Goal: Contribute content: Add original content to the website for others to see

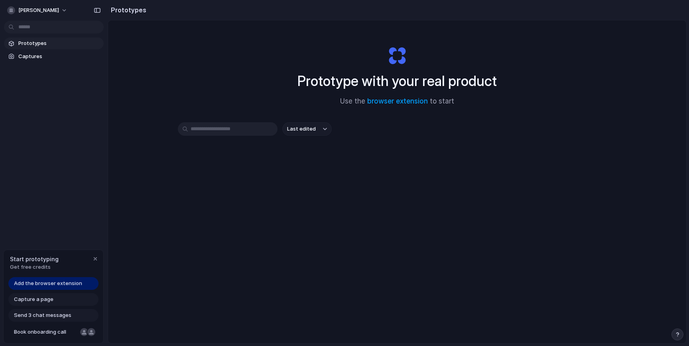
click at [312, 127] on span "Last edited" at bounding box center [301, 129] width 29 height 8
click at [248, 159] on div "Last edited Last created Alphabetical" at bounding box center [344, 173] width 689 height 346
click at [250, 131] on input "text" at bounding box center [228, 129] width 100 height 14
click at [31, 301] on span "Capture a page" at bounding box center [33, 300] width 39 height 8
click at [56, 286] on span "Add the browser extension" at bounding box center [48, 284] width 68 height 8
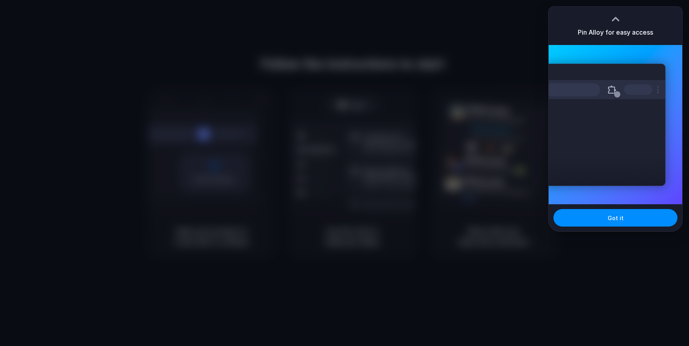
click at [493, 82] on div at bounding box center [344, 173] width 689 height 346
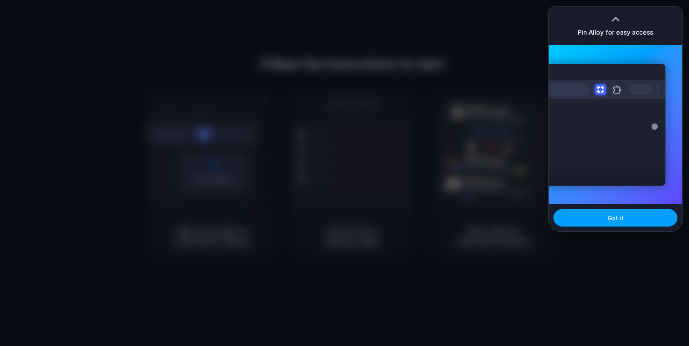
click at [572, 214] on button "Got it" at bounding box center [615, 218] width 124 height 18
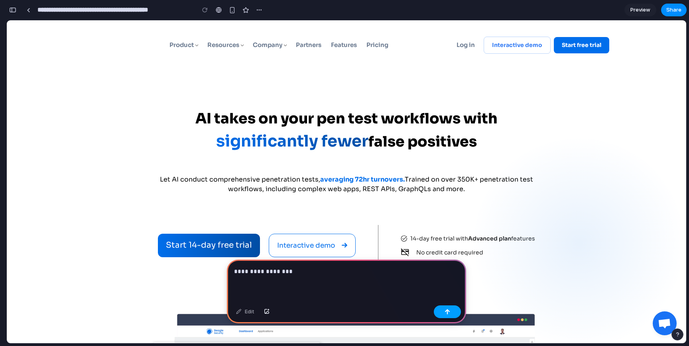
click at [451, 308] on button "button" at bounding box center [447, 312] width 27 height 13
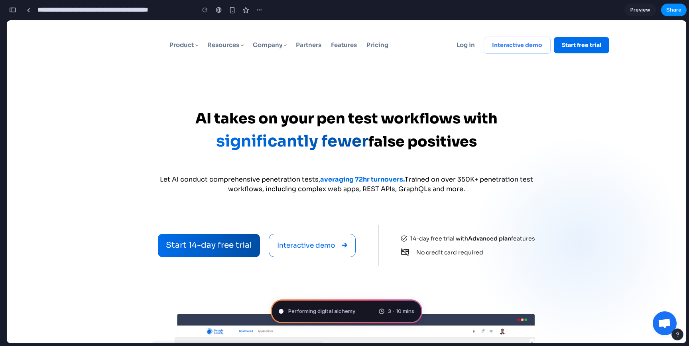
type input "**********"
click at [643, 11] on span "Preview" at bounding box center [640, 10] width 20 height 8
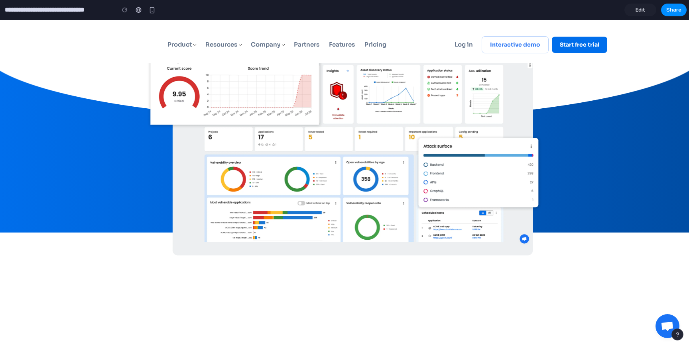
scroll to position [278, 0]
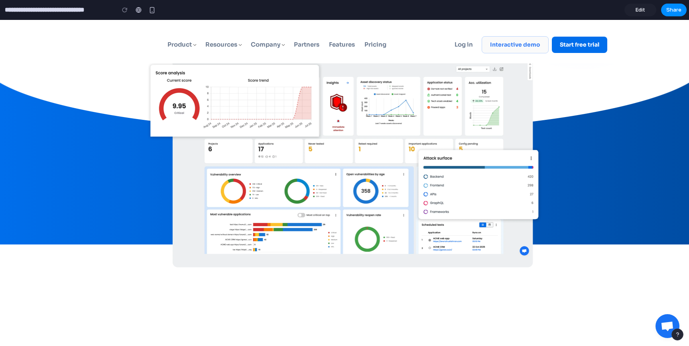
click at [497, 49] on link "Interactive demo" at bounding box center [514, 44] width 67 height 17
click at [578, 45] on link "Start free trial" at bounding box center [579, 45] width 55 height 16
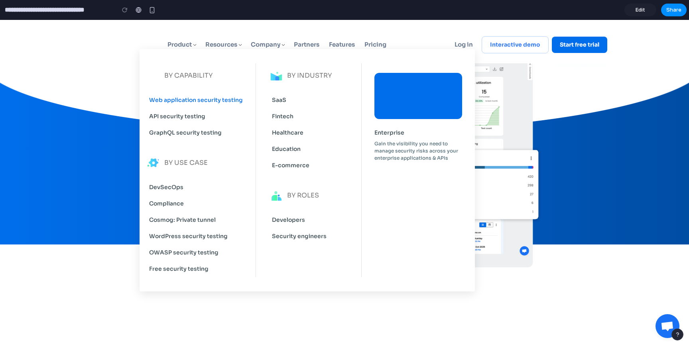
click at [180, 101] on link "Web application security testing" at bounding box center [194, 100] width 97 height 16
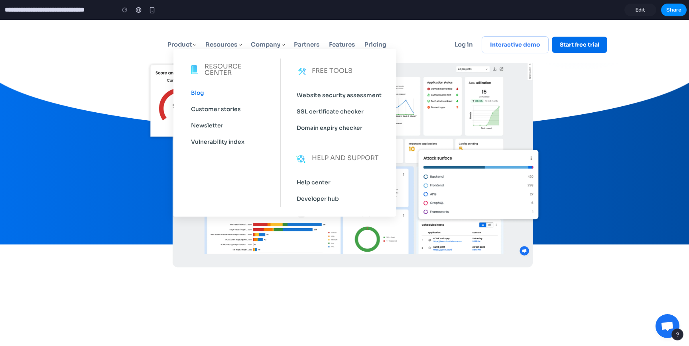
click at [201, 96] on link "Blog" at bounding box center [228, 93] width 80 height 16
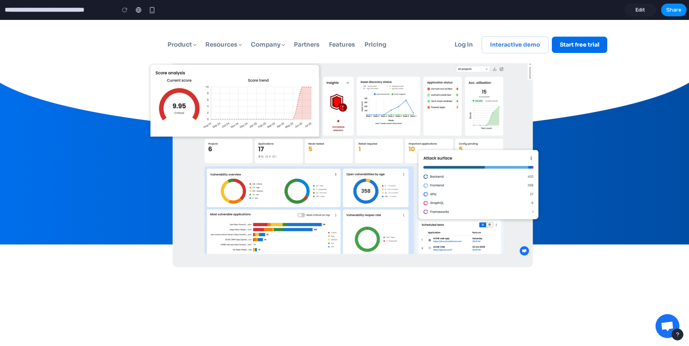
click at [396, 26] on div "Beagle Security Product BY CAPABILITY Web application security testing API secu…" at bounding box center [344, 41] width 525 height 43
click at [643, 11] on span "Edit" at bounding box center [640, 10] width 10 height 8
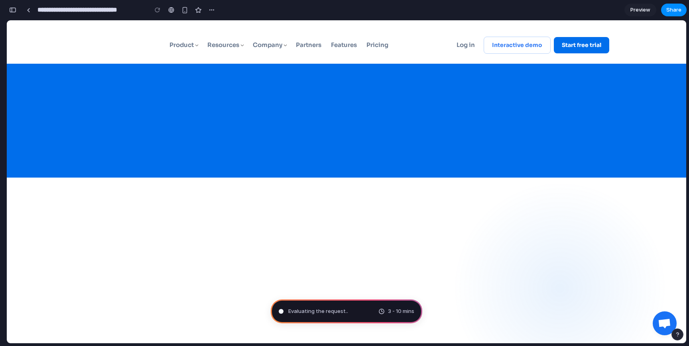
scroll to position [1008, 0]
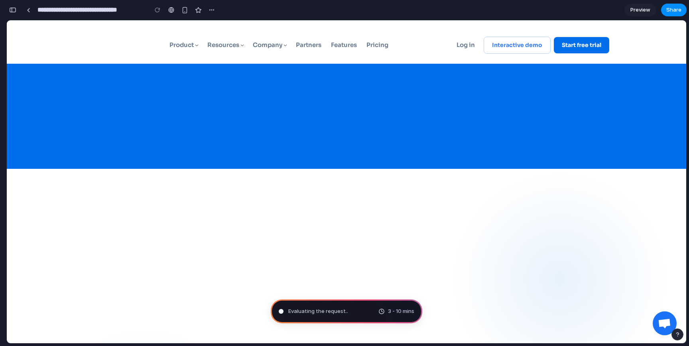
click at [667, 328] on span at bounding box center [664, 324] width 13 height 11
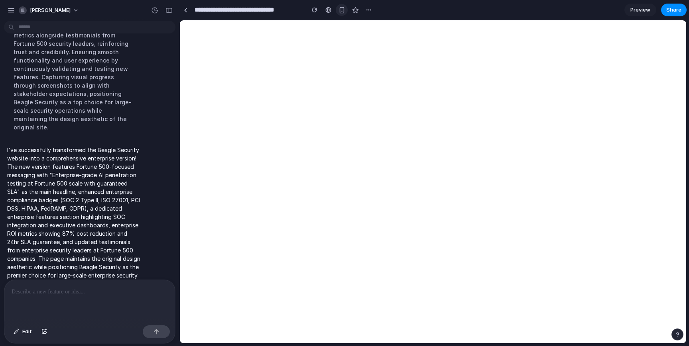
scroll to position [0, 0]
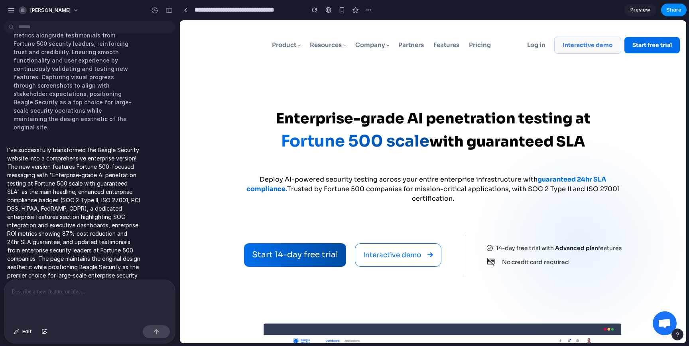
click at [571, 46] on link "Interactive demo" at bounding box center [587, 45] width 67 height 17
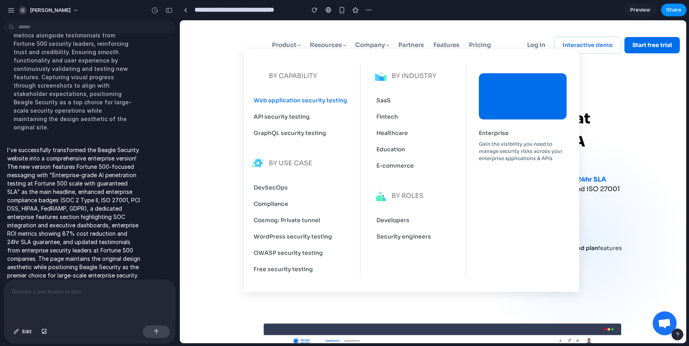
click at [285, 103] on link "Web application security testing" at bounding box center [298, 100] width 97 height 16
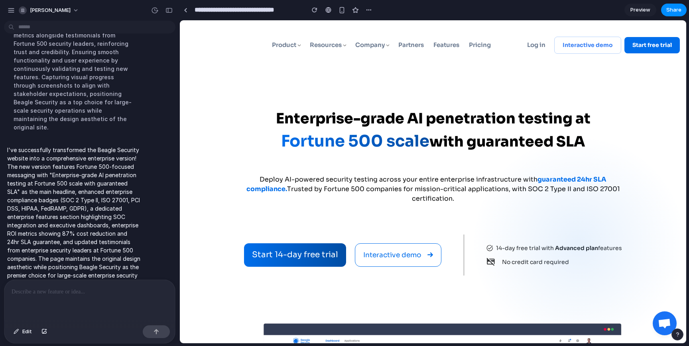
click at [204, 150] on div "Enterprise-grade AI penetration testing at Fortune 500 scale with guaranteed SLA" at bounding box center [432, 130] width 493 height 45
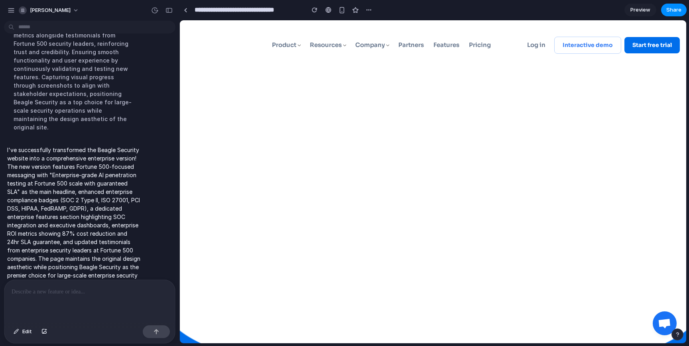
scroll to position [468, 0]
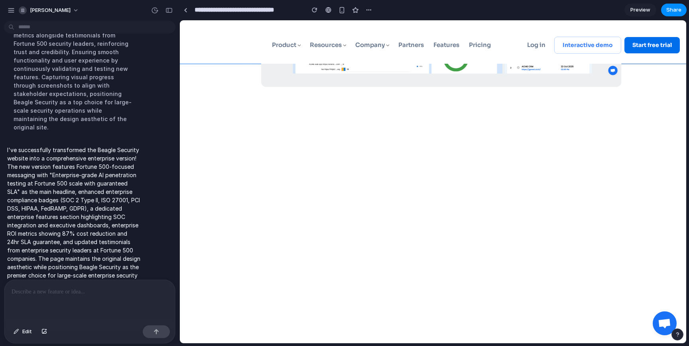
click at [538, 48] on link "Log in" at bounding box center [536, 45] width 18 height 9
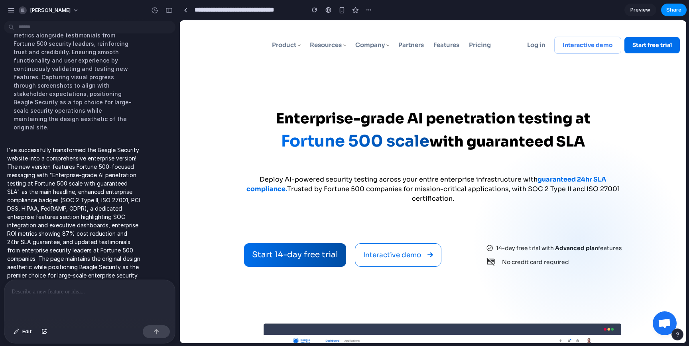
scroll to position [0, 0]
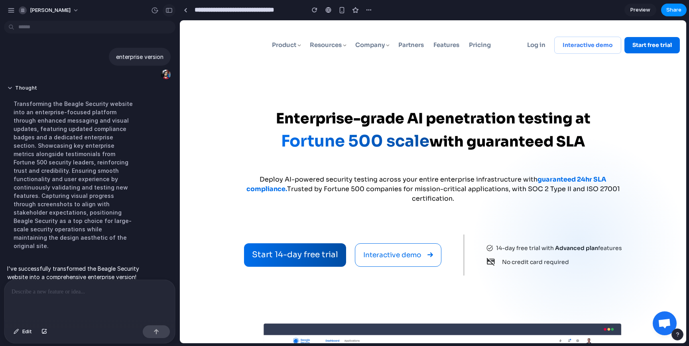
click at [172, 9] on div "button" at bounding box center [168, 11] width 7 height 6
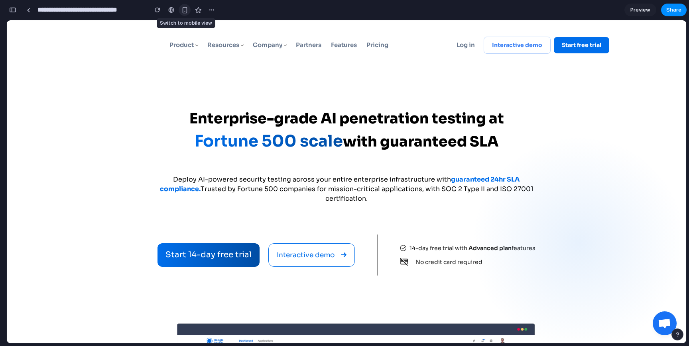
click at [186, 9] on div "button" at bounding box center [184, 10] width 7 height 7
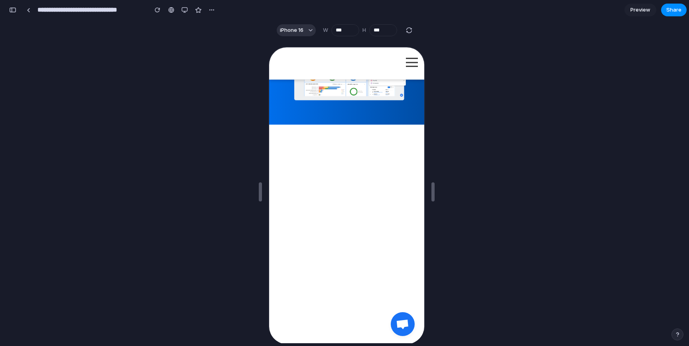
scroll to position [474, 0]
